Goal: Transaction & Acquisition: Purchase product/service

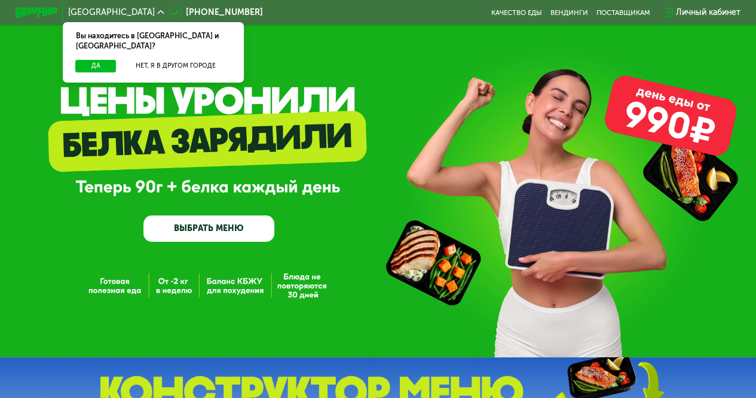
click at [246, 227] on link "ВЫБРАТЬ МЕНЮ" at bounding box center [209, 228] width 131 height 26
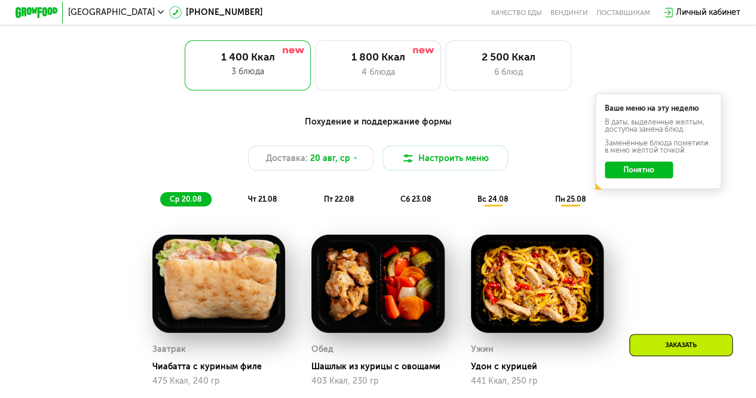
scroll to position [511, 0]
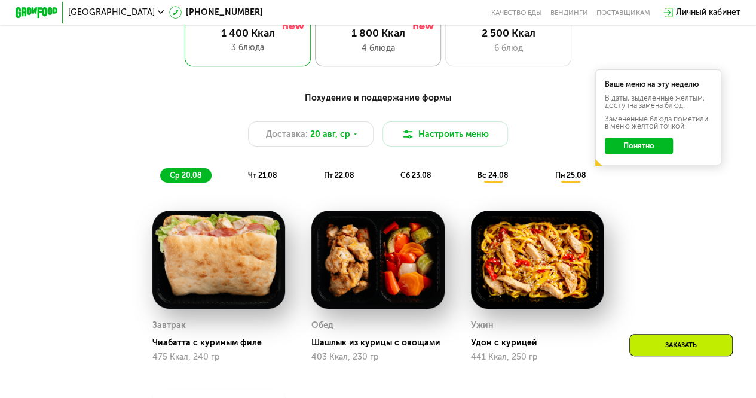
click at [446, 44] on div "1 800 Ккал 4 блюда" at bounding box center [509, 41] width 126 height 50
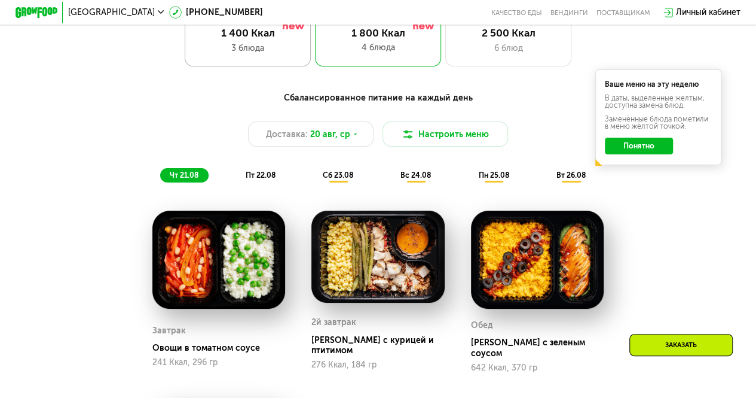
click at [315, 63] on div "1 400 Ккал 3 блюда" at bounding box center [378, 41] width 126 height 50
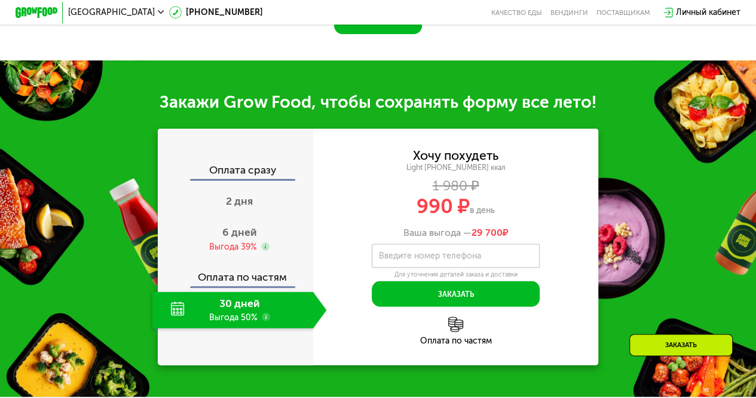
scroll to position [1024, 0]
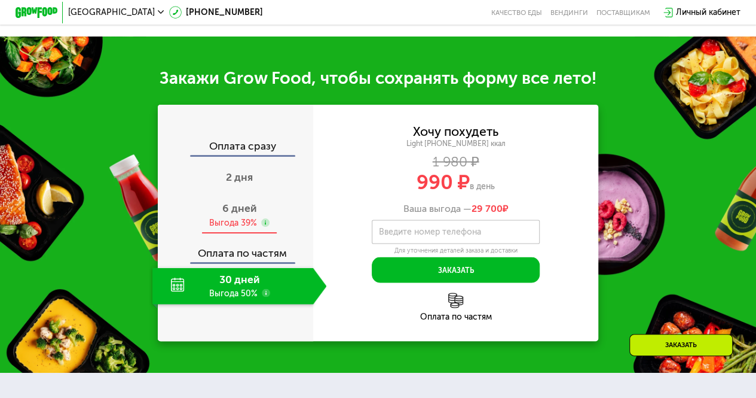
click at [246, 228] on div "Выгода 39%" at bounding box center [233, 222] width 48 height 11
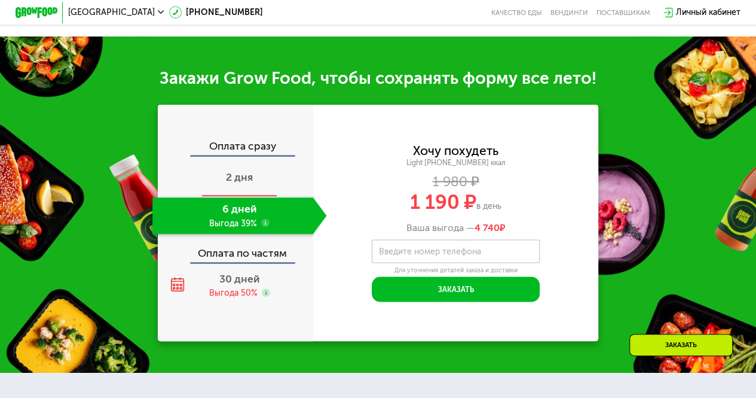
click at [230, 184] on span "2 дня" at bounding box center [239, 176] width 27 height 13
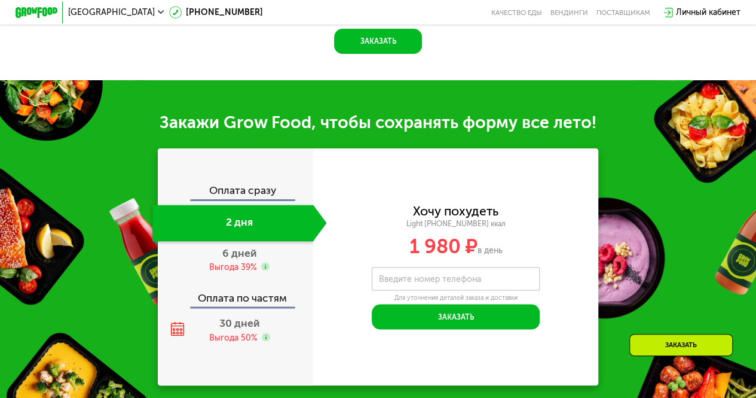
scroll to position [1068, 0]
click at [232, 246] on span "6 дней" at bounding box center [239, 252] width 35 height 13
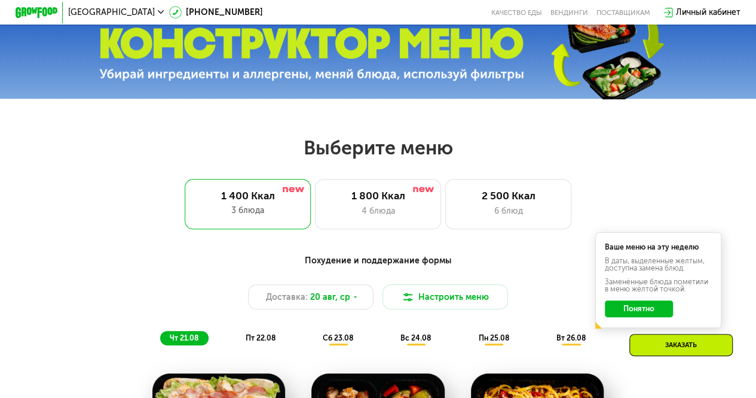
scroll to position [0, 0]
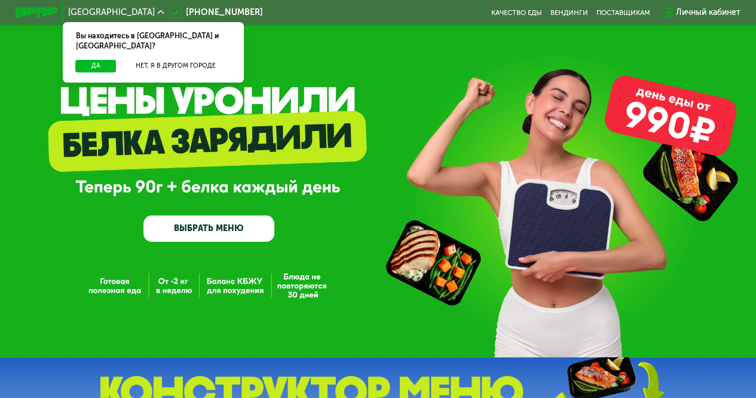
click at [221, 234] on link "ВЫБРАТЬ МЕНЮ" at bounding box center [209, 228] width 131 height 26
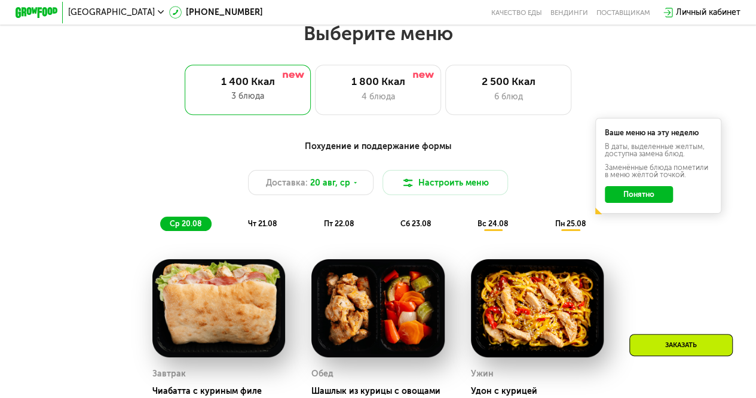
scroll to position [463, 0]
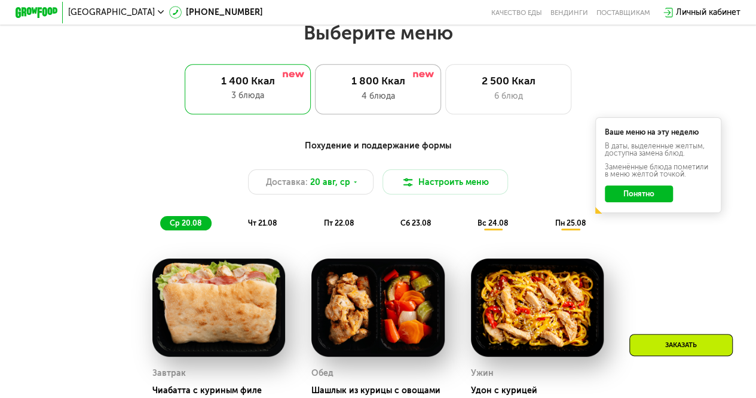
click at [392, 102] on div "4 блюда" at bounding box center [379, 96] width 104 height 13
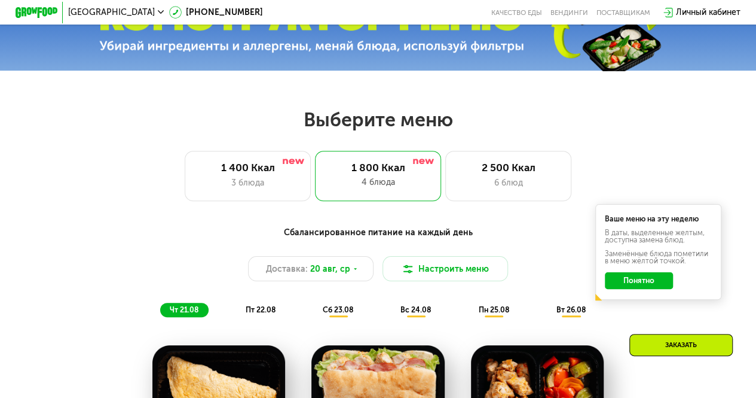
scroll to position [724, 0]
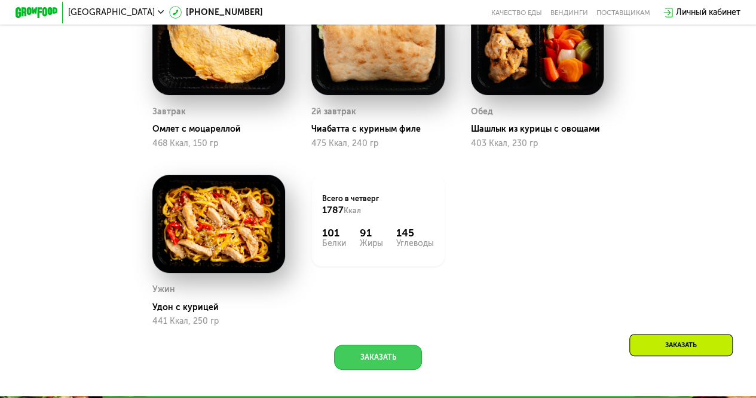
click at [413, 362] on button "Заказать" at bounding box center [377, 356] width 87 height 25
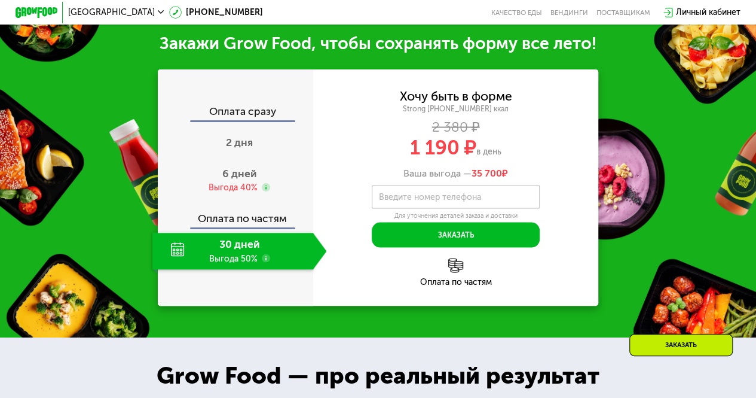
scroll to position [1131, 0]
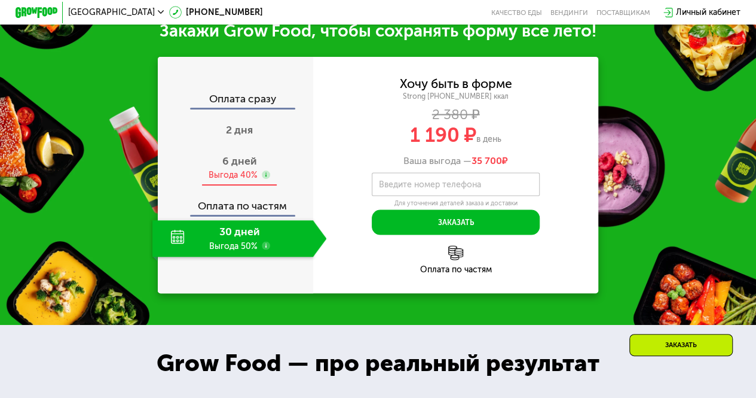
click at [275, 175] on div "6 дней Выгода 40%" at bounding box center [239, 167] width 175 height 36
